Goal: Check status: Check status

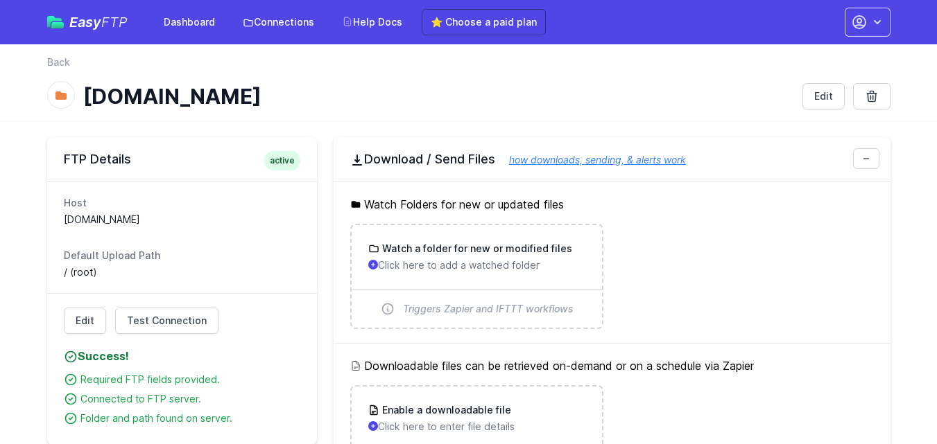
click at [492, 108] on h1 "[DOMAIN_NAME]" at bounding box center [437, 96] width 708 height 25
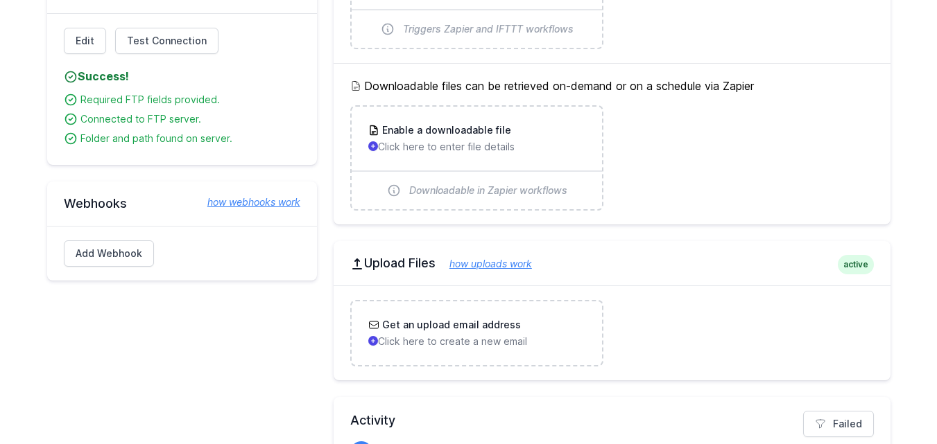
scroll to position [347, 0]
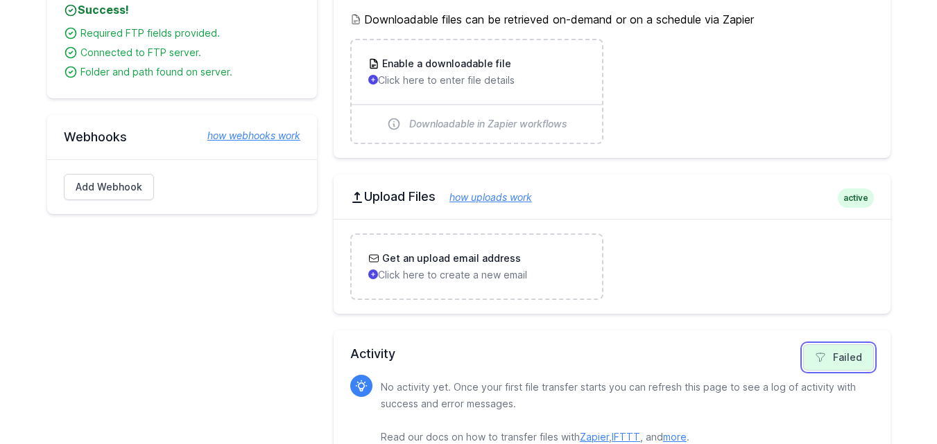
click at [837, 355] on link "Failed" at bounding box center [838, 358] width 71 height 26
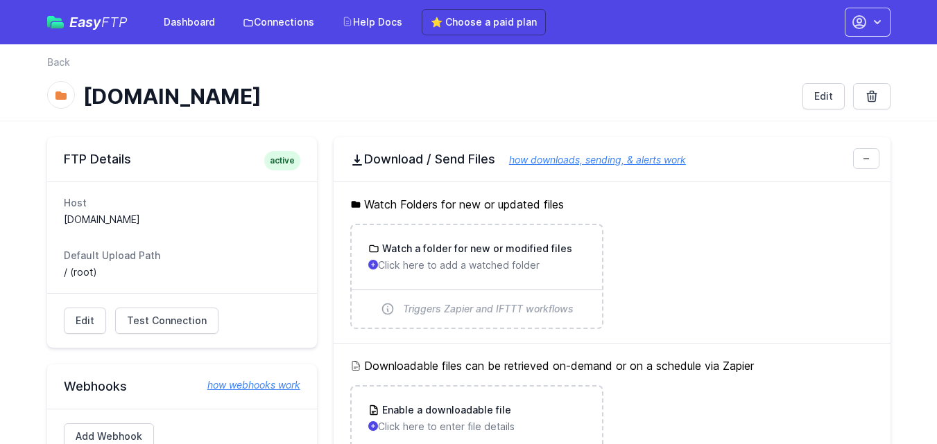
scroll to position [379, 0]
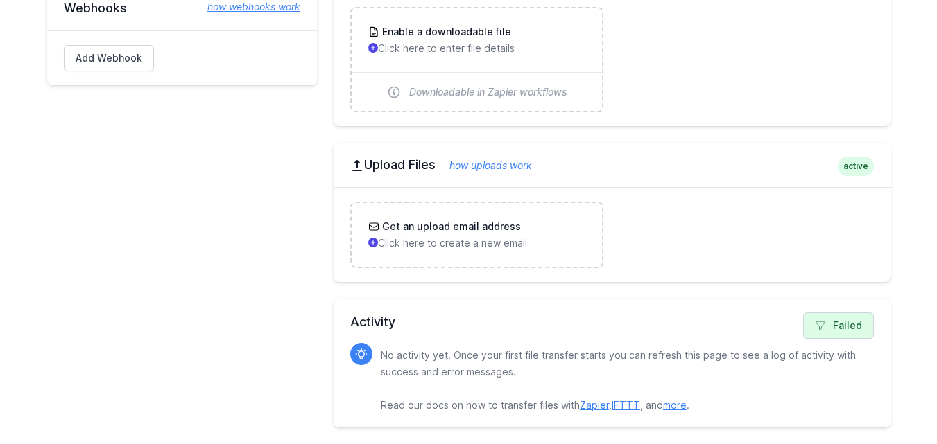
click at [595, 404] on link "Zapier" at bounding box center [594, 405] width 29 height 12
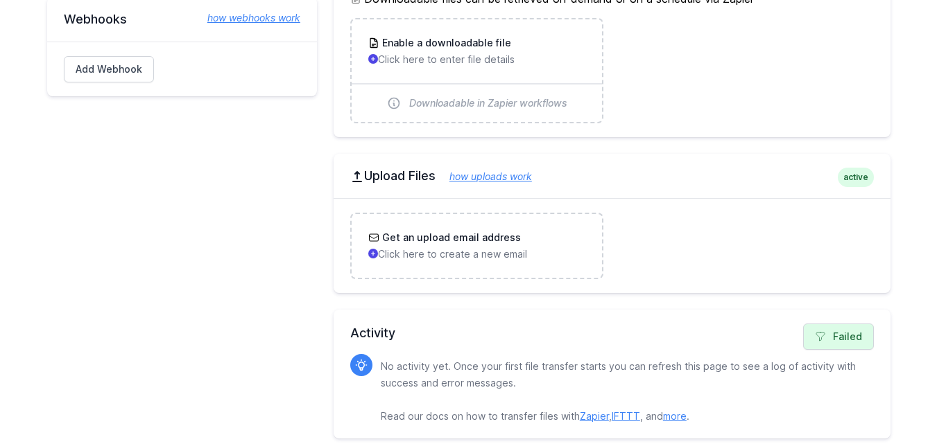
scroll to position [0, 0]
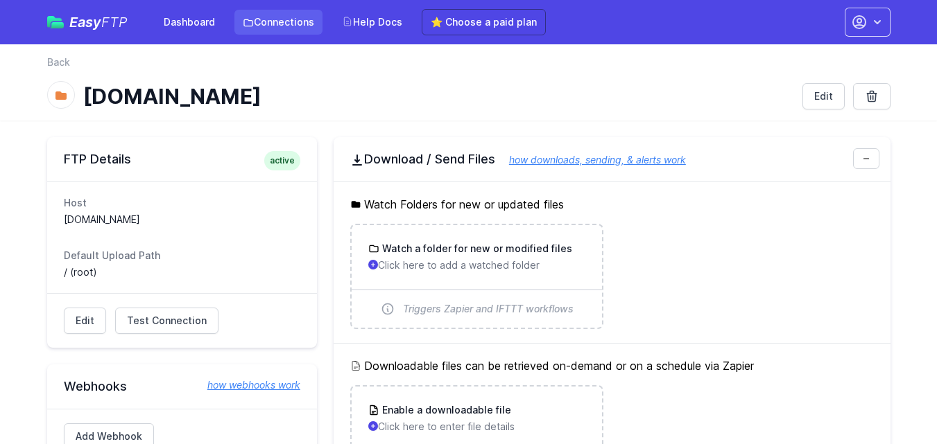
click at [275, 26] on link "Connections" at bounding box center [278, 22] width 88 height 25
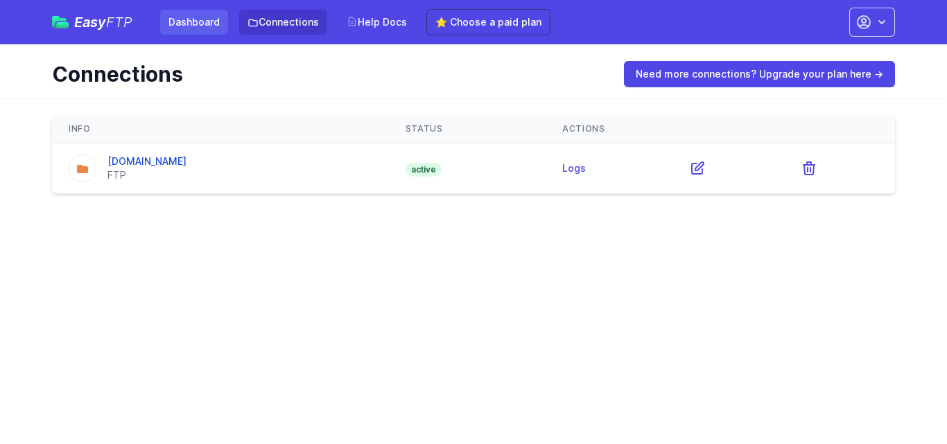
click at [190, 15] on link "Dashboard" at bounding box center [194, 22] width 68 height 25
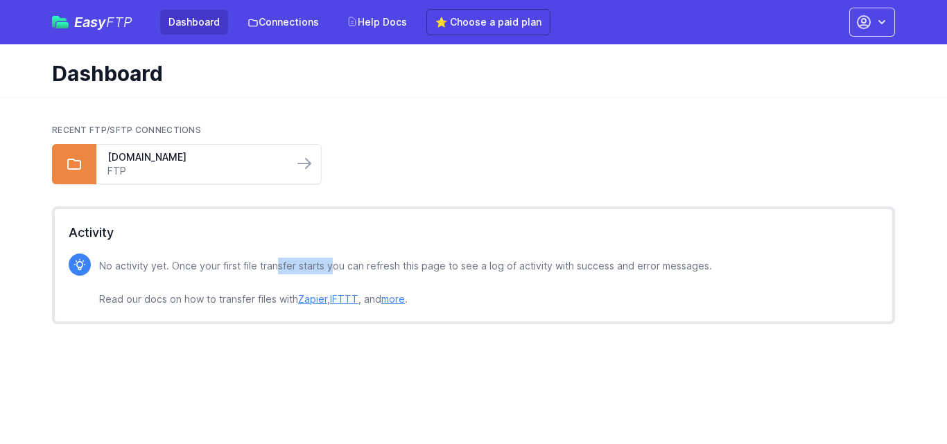
drag, startPoint x: 276, startPoint y: 266, endPoint x: 333, endPoint y: 265, distance: 56.9
click at [333, 265] on p "No activity yet. Once your first file transfer starts you can refresh this page…" at bounding box center [405, 283] width 613 height 50
click at [355, 263] on p "No activity yet. Once your first file transfer starts you can refresh this page…" at bounding box center [405, 283] width 613 height 50
click at [306, 296] on link "Zapier" at bounding box center [312, 299] width 29 height 12
click at [261, 28] on link "Connections" at bounding box center [283, 22] width 88 height 25
